Goal: Task Accomplishment & Management: Use online tool/utility

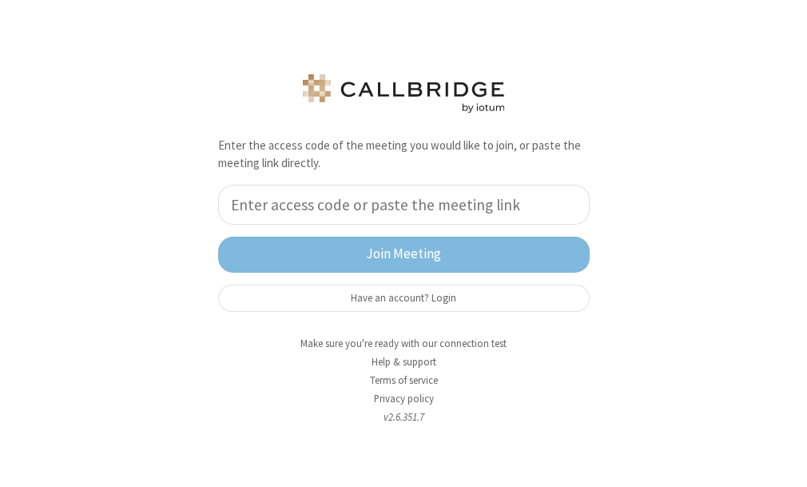
click at [635, 264] on div "Enter the access code of the meeting you would like to join, or paste the meeti…" at bounding box center [403, 243] width 807 height 487
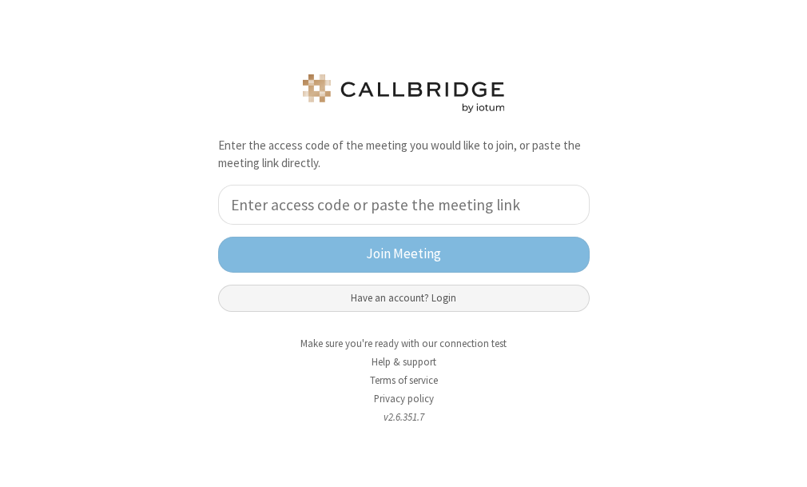
click at [478, 289] on button "Have an account? Login" at bounding box center [404, 298] width 372 height 27
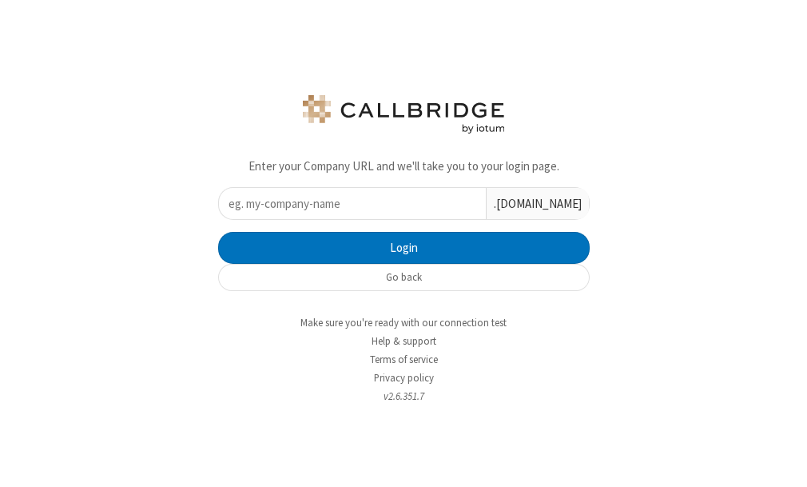
click at [394, 213] on input "text" at bounding box center [352, 203] width 267 height 31
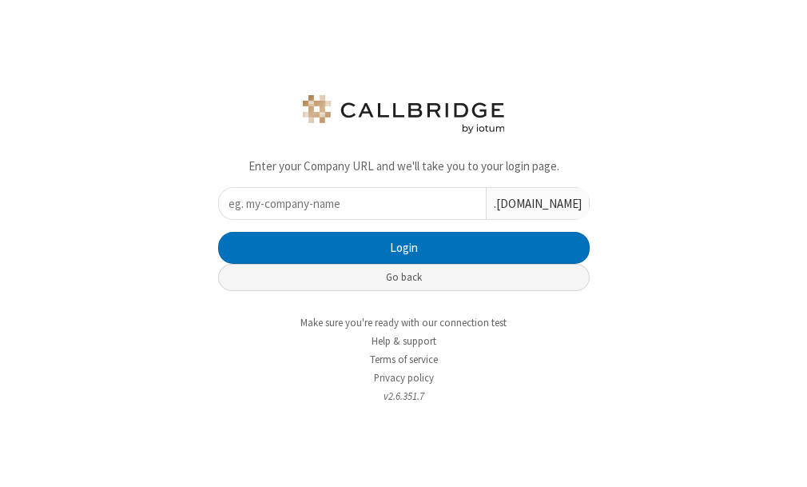
click at [272, 280] on button "Go back" at bounding box center [404, 277] width 372 height 27
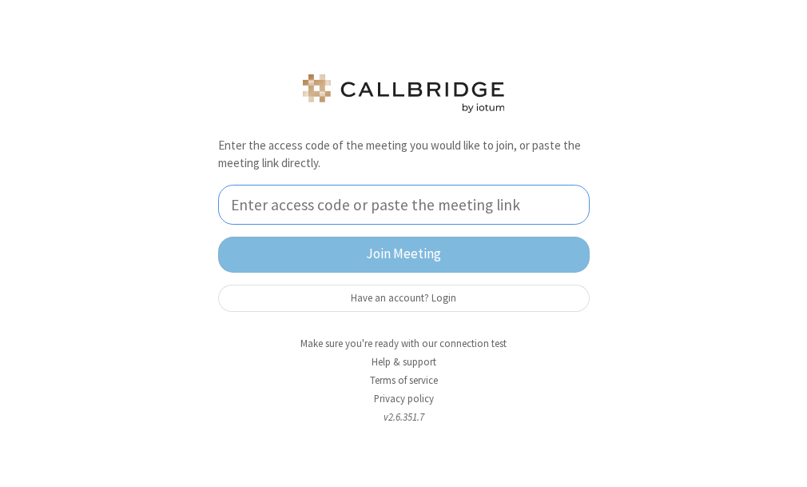
click at [369, 215] on input "tel" at bounding box center [404, 205] width 372 height 40
click at [347, 211] on input "tel" at bounding box center [404, 205] width 372 height 40
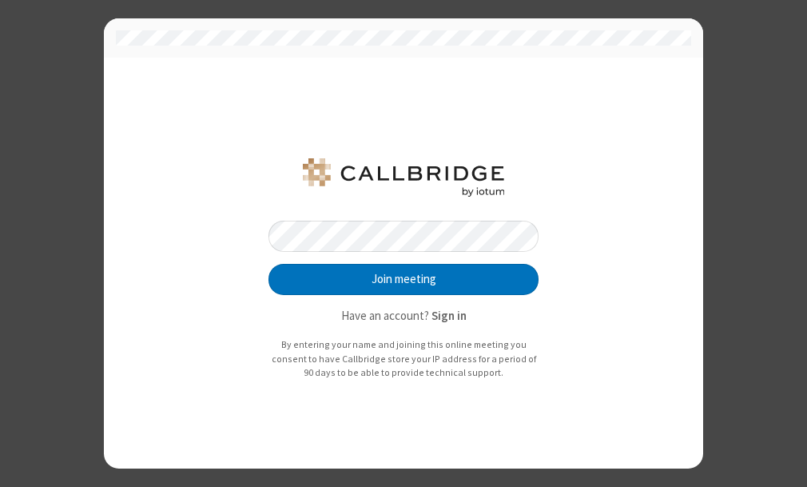
click at [269, 264] on button "Join meeting" at bounding box center [404, 280] width 270 height 32
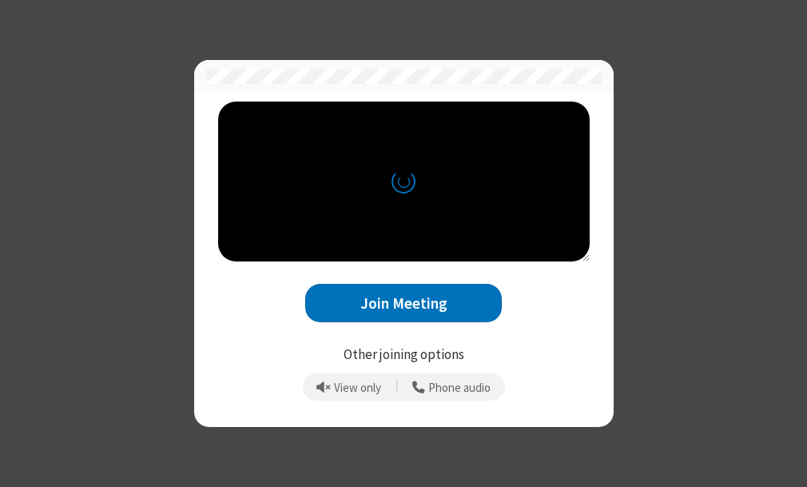
click at [541, 280] on div "Join Meeting" at bounding box center [404, 294] width 372 height 66
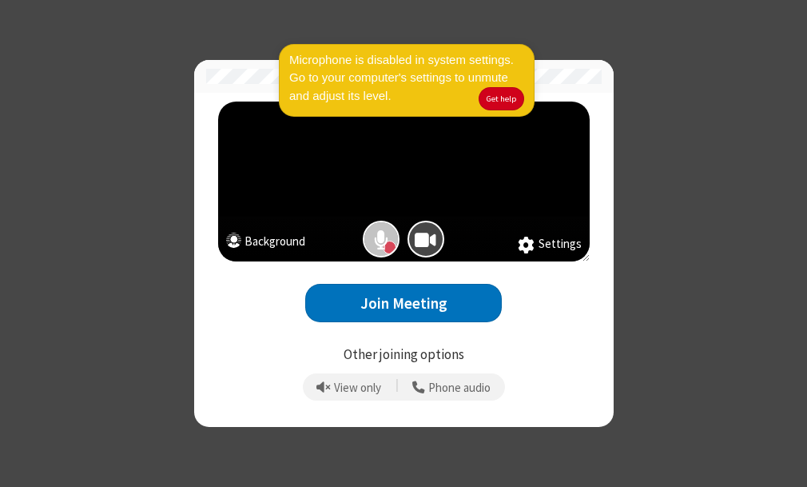
click at [491, 122] on div "Microphone is disabled in system settings. Go to your computer's settings to un…" at bounding box center [404, 86] width 256 height 91
click at [398, 267] on div "Join Meeting" at bounding box center [404, 294] width 372 height 66
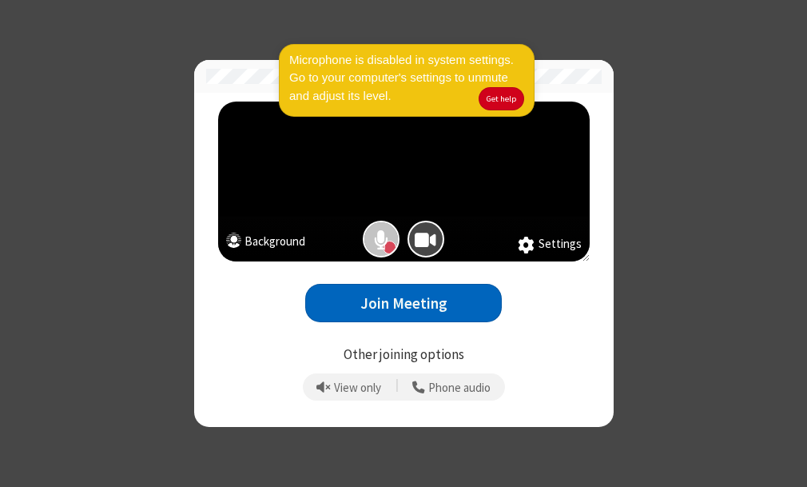
click at [395, 313] on button "Join Meeting" at bounding box center [403, 303] width 197 height 39
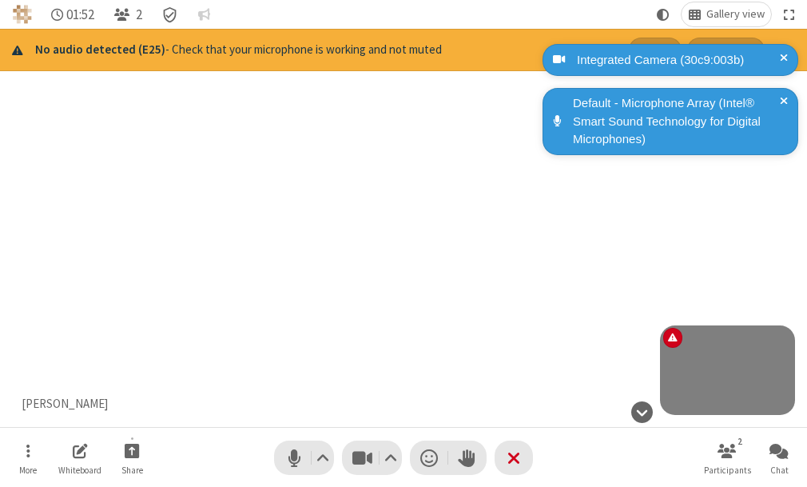
click at [491, 237] on div "Participant" at bounding box center [403, 228] width 807 height 398
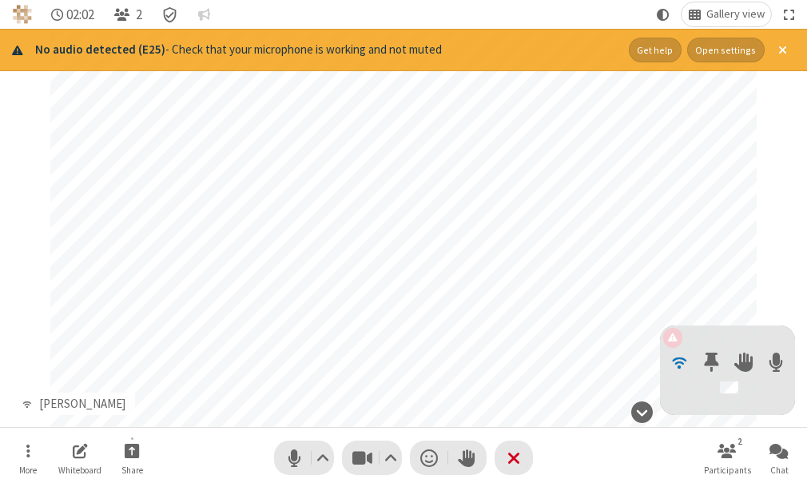
click at [693, 372] on div at bounding box center [679, 360] width 33 height 33
click at [673, 333] on div at bounding box center [727, 370] width 135 height 90
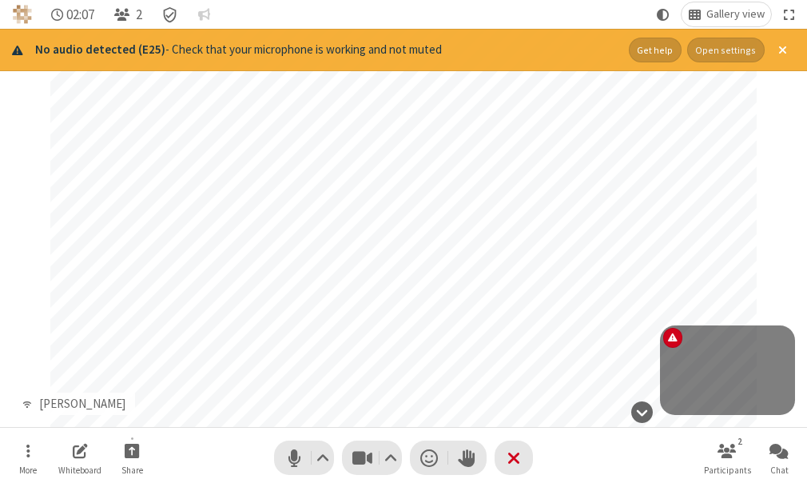
click at [732, 49] on button "Open settings" at bounding box center [726, 50] width 78 height 25
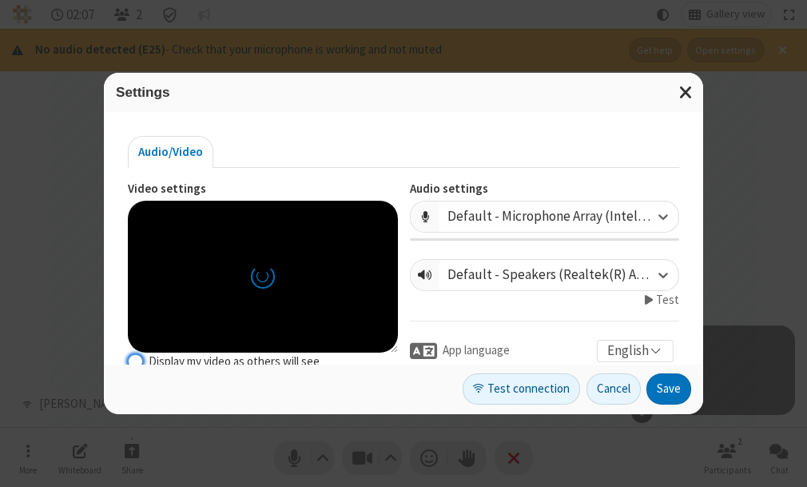
scroll to position [2, 0]
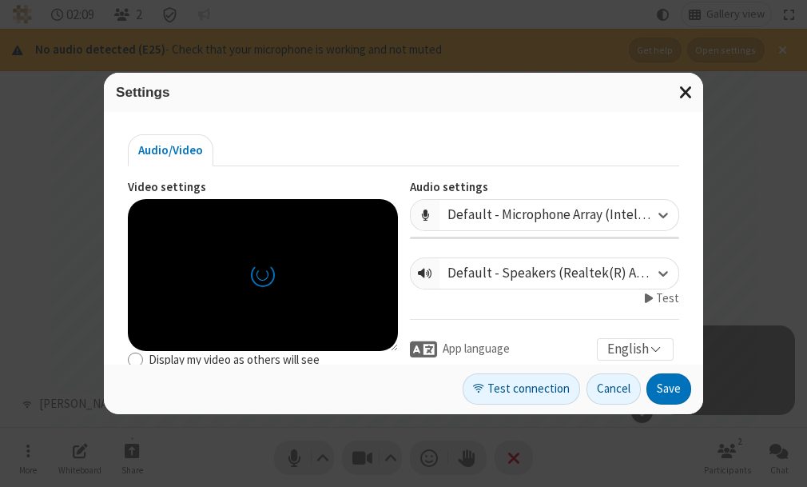
click at [686, 94] on span "Close modal" at bounding box center [686, 92] width 14 height 21
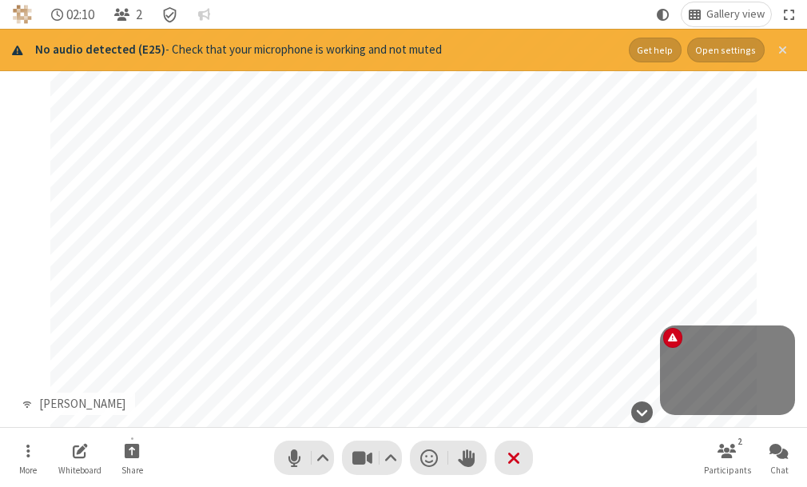
click at [783, 38] on button "Close alert" at bounding box center [782, 50] width 25 height 25
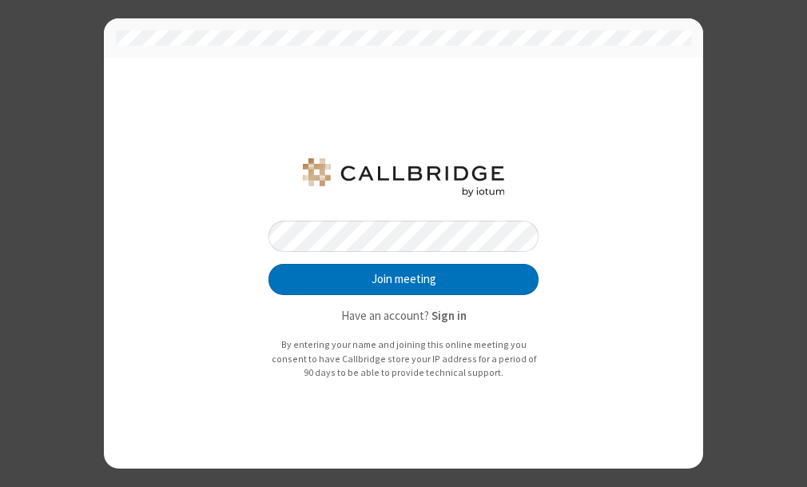
click at [269, 264] on button "Join meeting" at bounding box center [404, 280] width 270 height 32
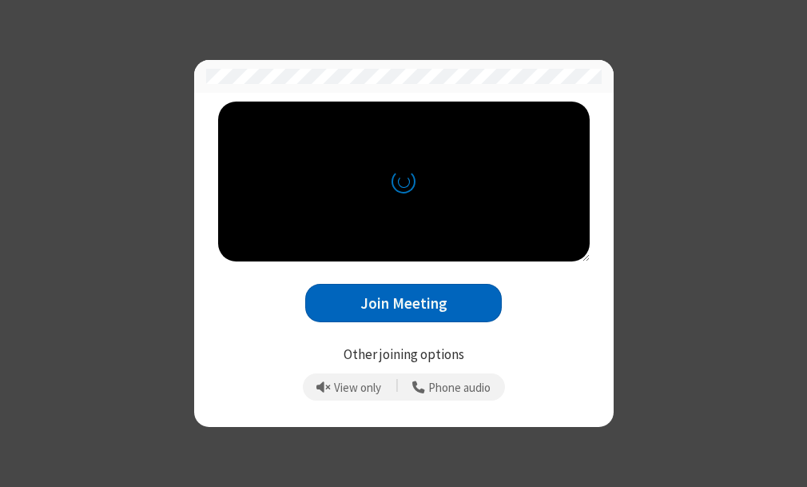
click at [416, 297] on button "Join Meeting" at bounding box center [403, 303] width 197 height 39
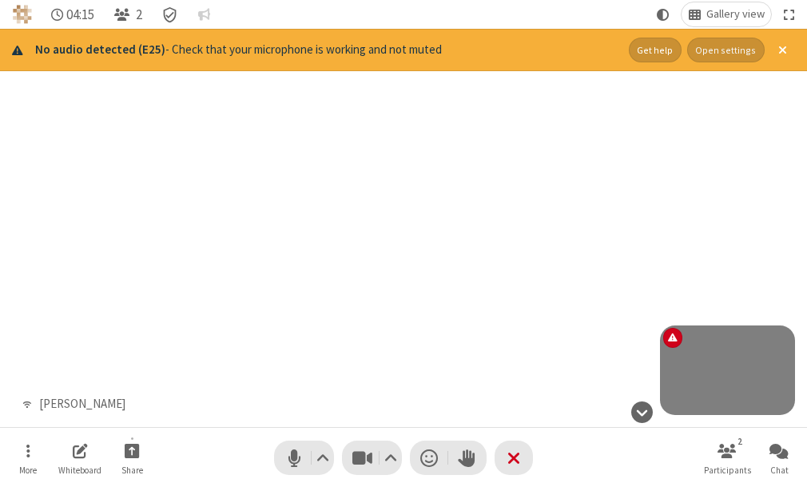
click at [725, 50] on button "Open settings" at bounding box center [726, 50] width 78 height 25
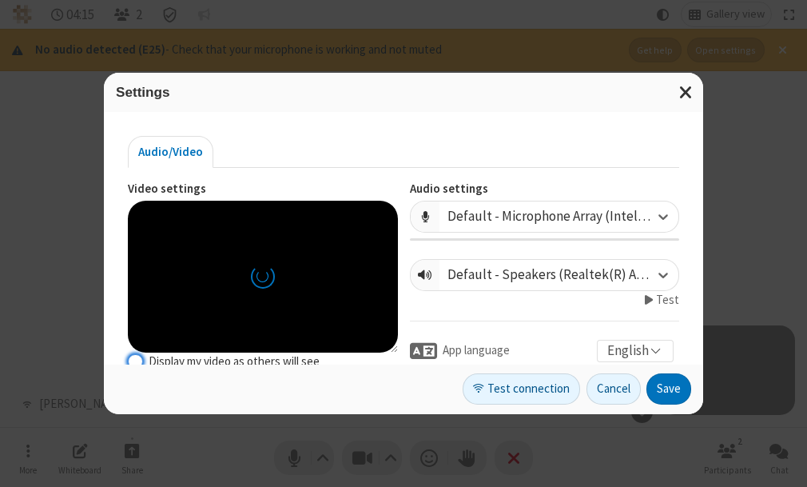
scroll to position [2, 0]
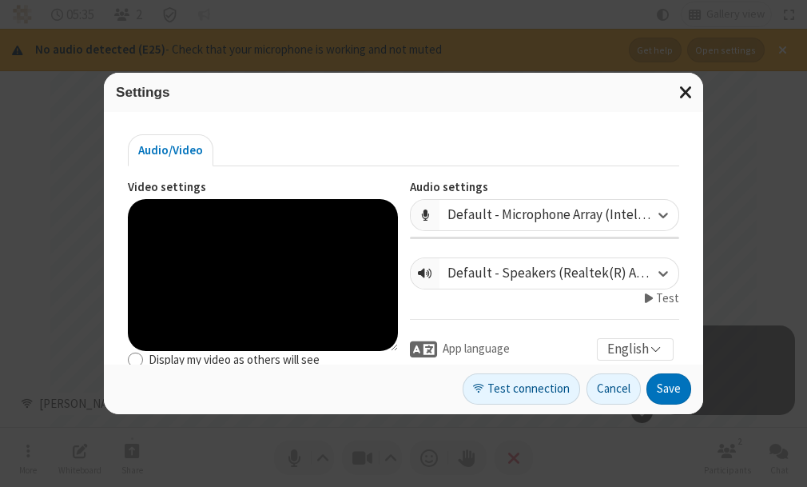
click at [685, 94] on span "Close modal" at bounding box center [686, 92] width 14 height 21
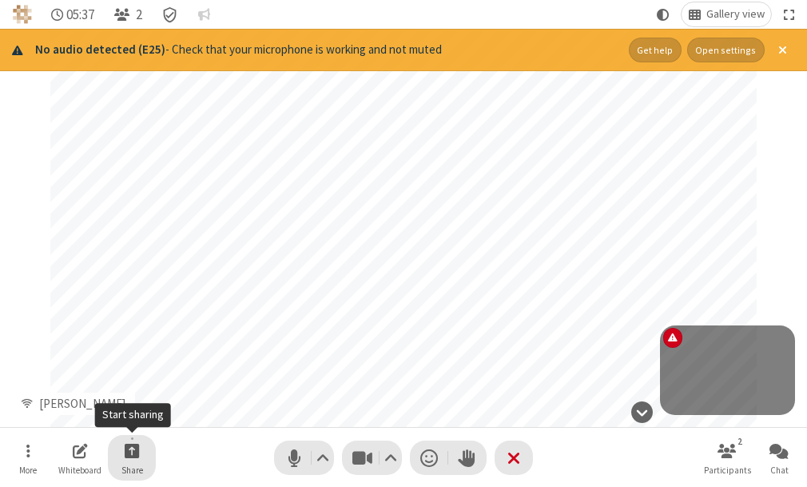
click at [115, 449] on button "Share" at bounding box center [132, 458] width 48 height 46
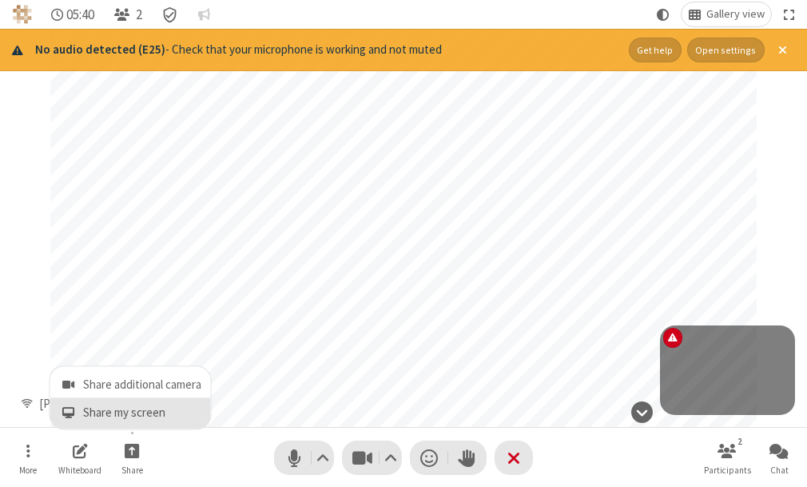
click at [128, 407] on span "Share my screen" at bounding box center [142, 414] width 118 height 14
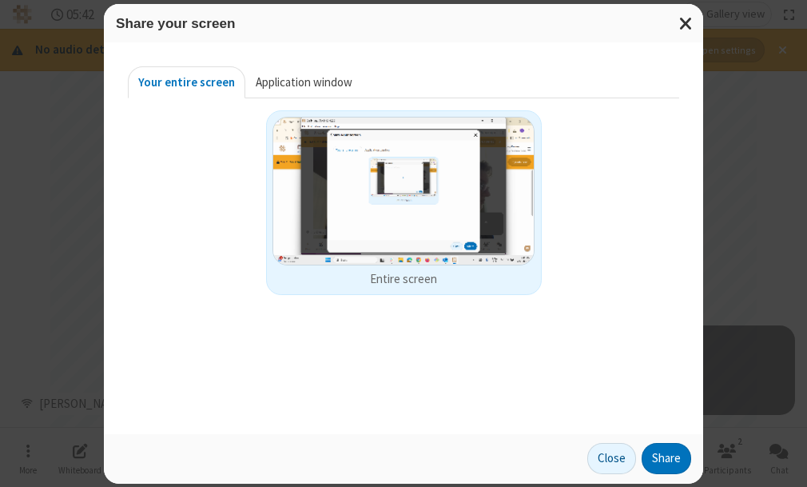
click at [291, 82] on button "Application window" at bounding box center [303, 82] width 117 height 32
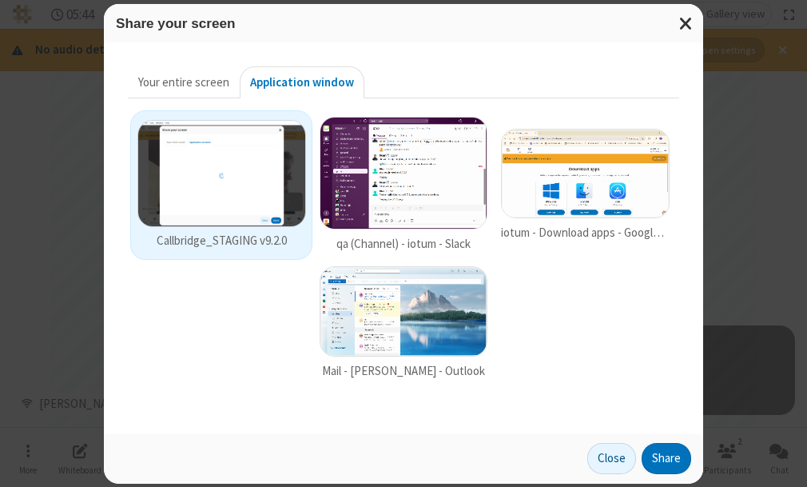
click at [404, 213] on img at bounding box center [404, 173] width 169 height 113
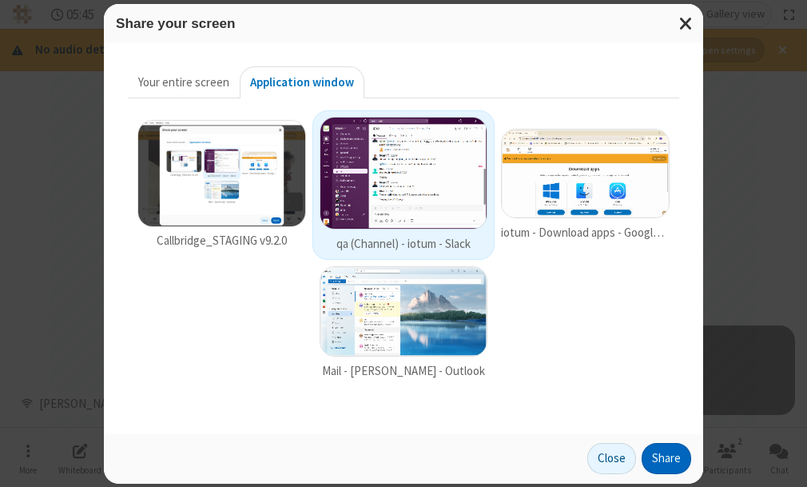
click at [668, 451] on button "Share" at bounding box center [667, 459] width 50 height 32
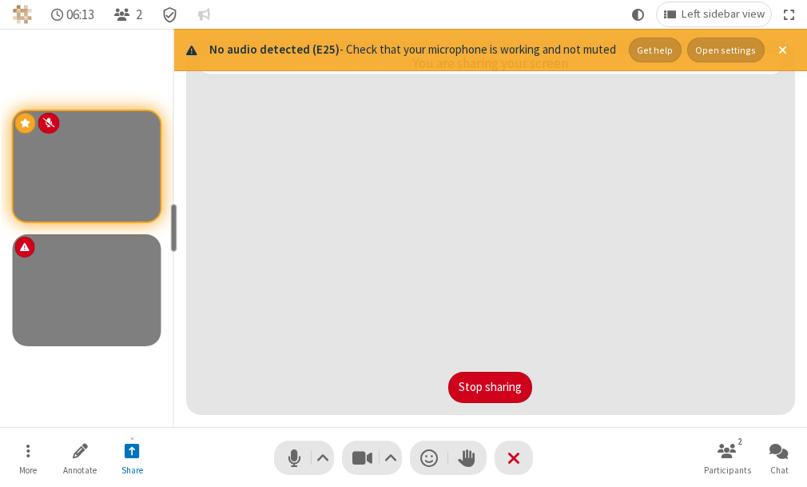
drag, startPoint x: 371, startPoint y: 267, endPoint x: 439, endPoint y: 211, distance: 88.0
click at [439, 211] on video "Participant" at bounding box center [491, 223] width 586 height 272
click at [88, 456] on button "Annotate" at bounding box center [80, 458] width 48 height 46
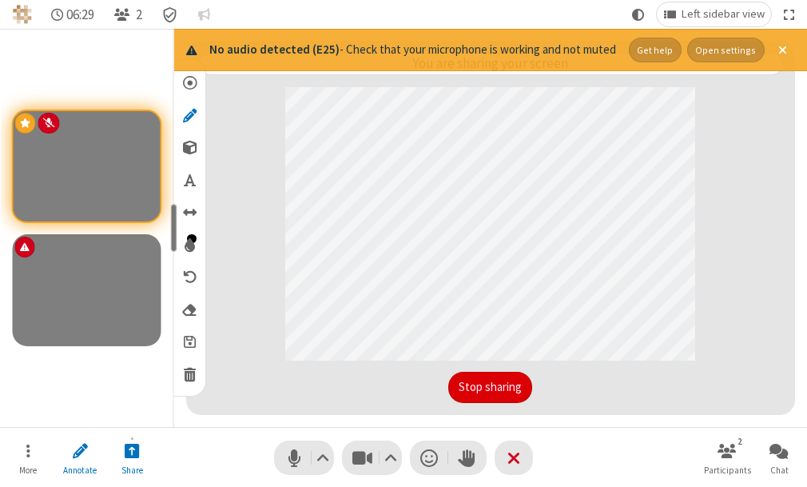
click at [492, 382] on button "Stop sharing" at bounding box center [490, 388] width 84 height 32
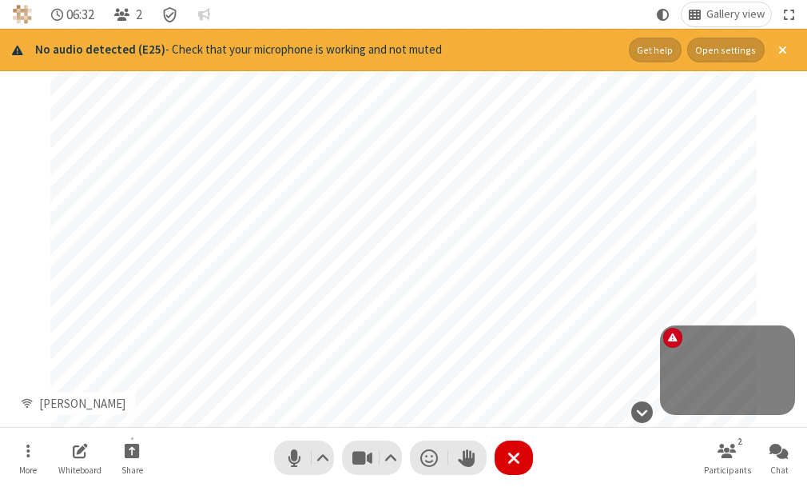
click at [507, 470] on button "Leave" at bounding box center [514, 457] width 38 height 34
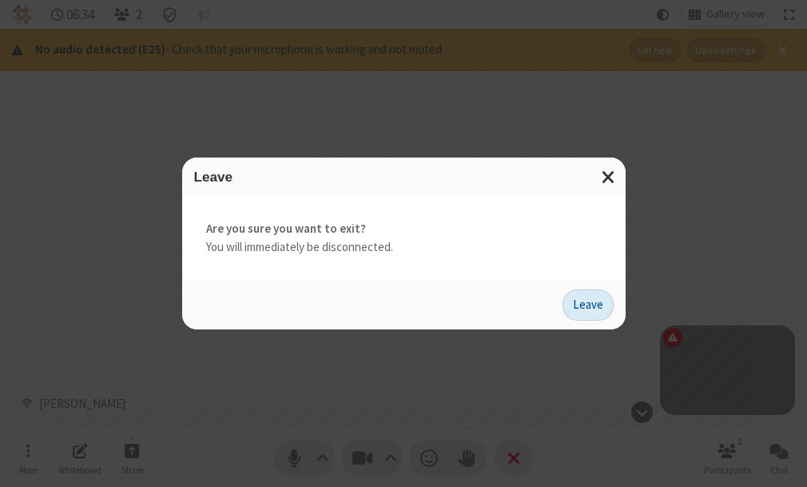
click at [590, 302] on button "Leave" at bounding box center [588, 305] width 51 height 32
